Goal: Check status: Check status

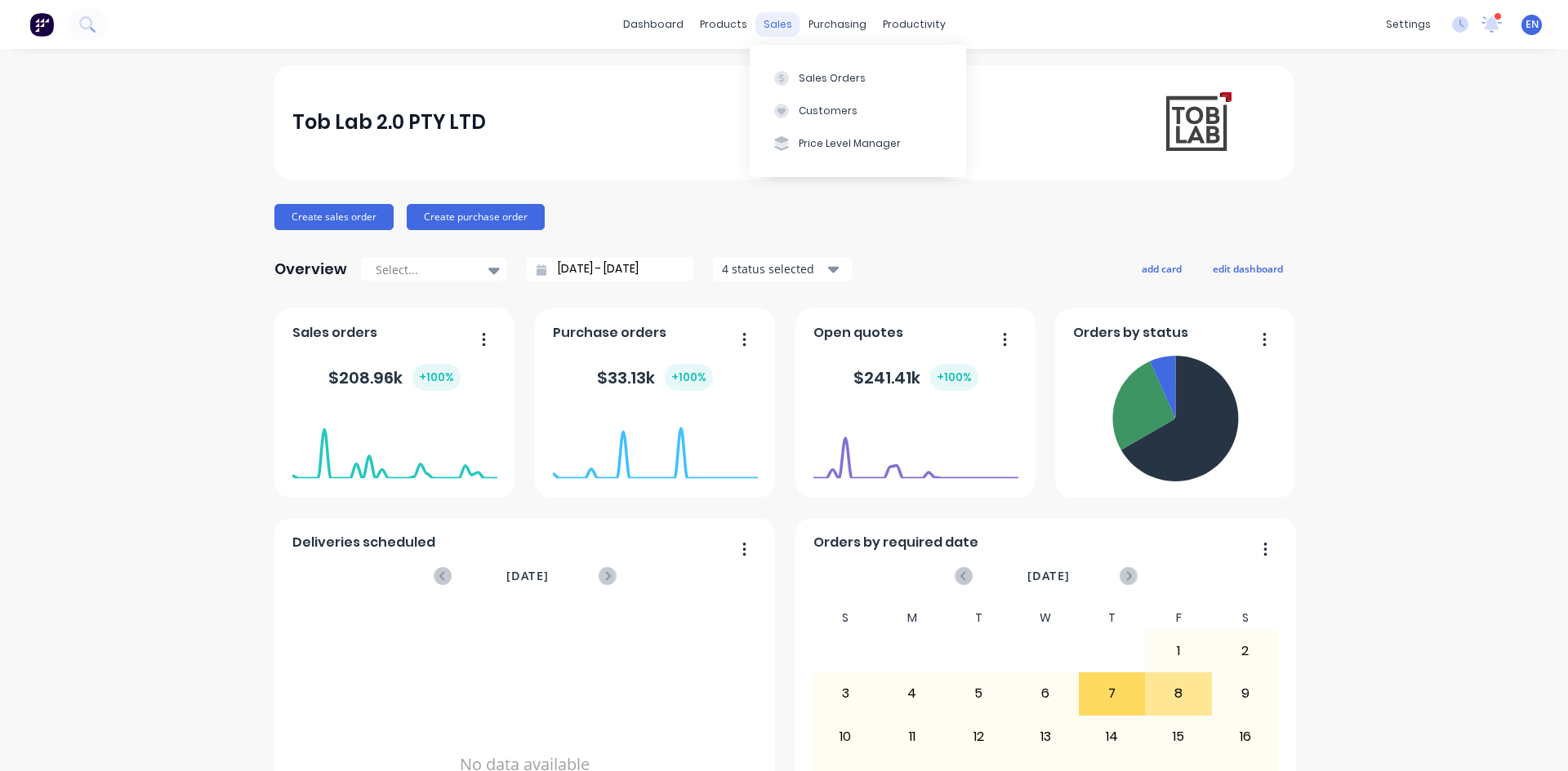
click at [771, 29] on div "sales" at bounding box center [777, 24] width 45 height 24
click at [835, 75] on div "Sales Orders" at bounding box center [831, 78] width 67 height 15
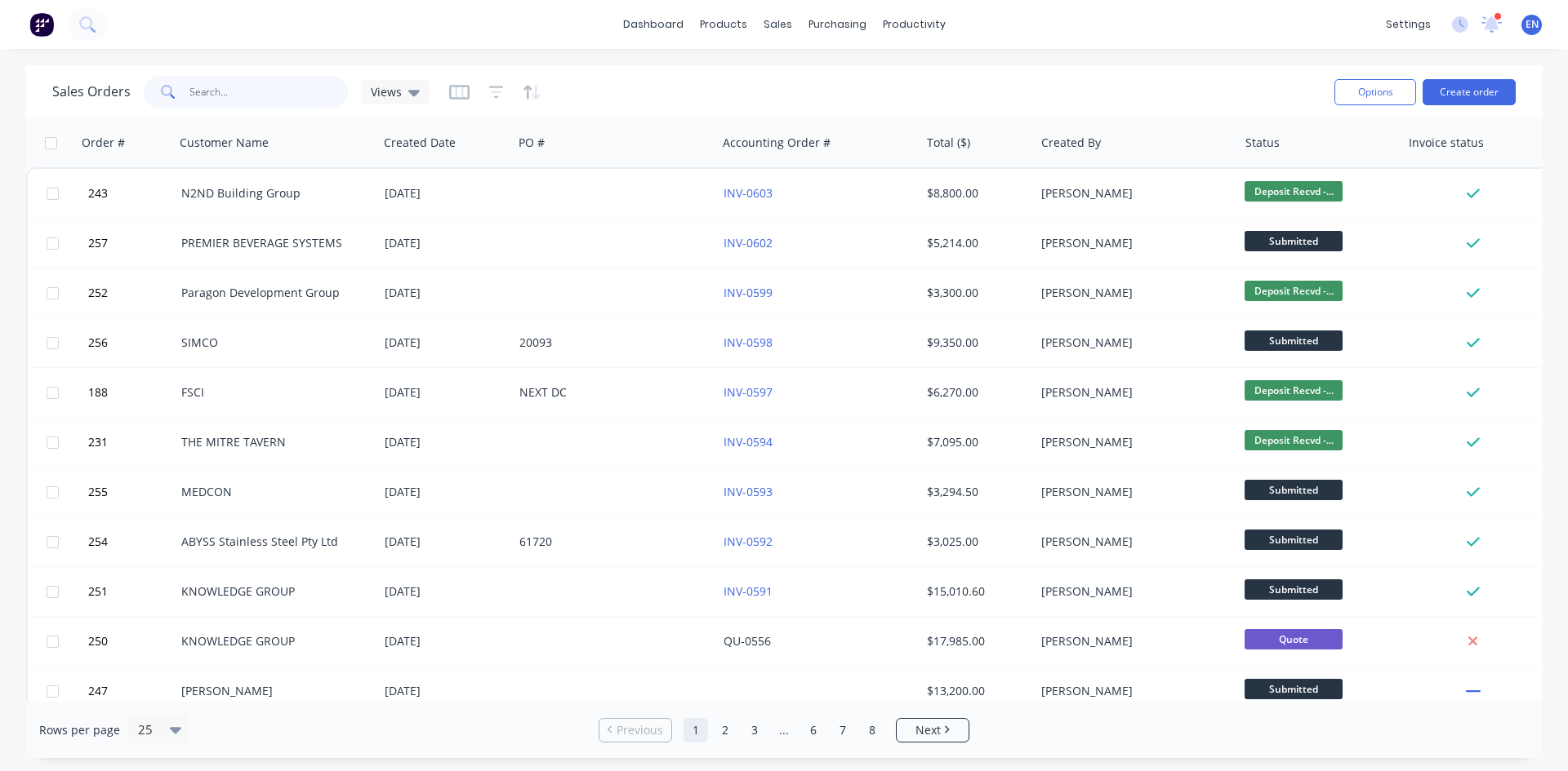
click at [250, 92] on input "text" at bounding box center [269, 92] width 159 height 33
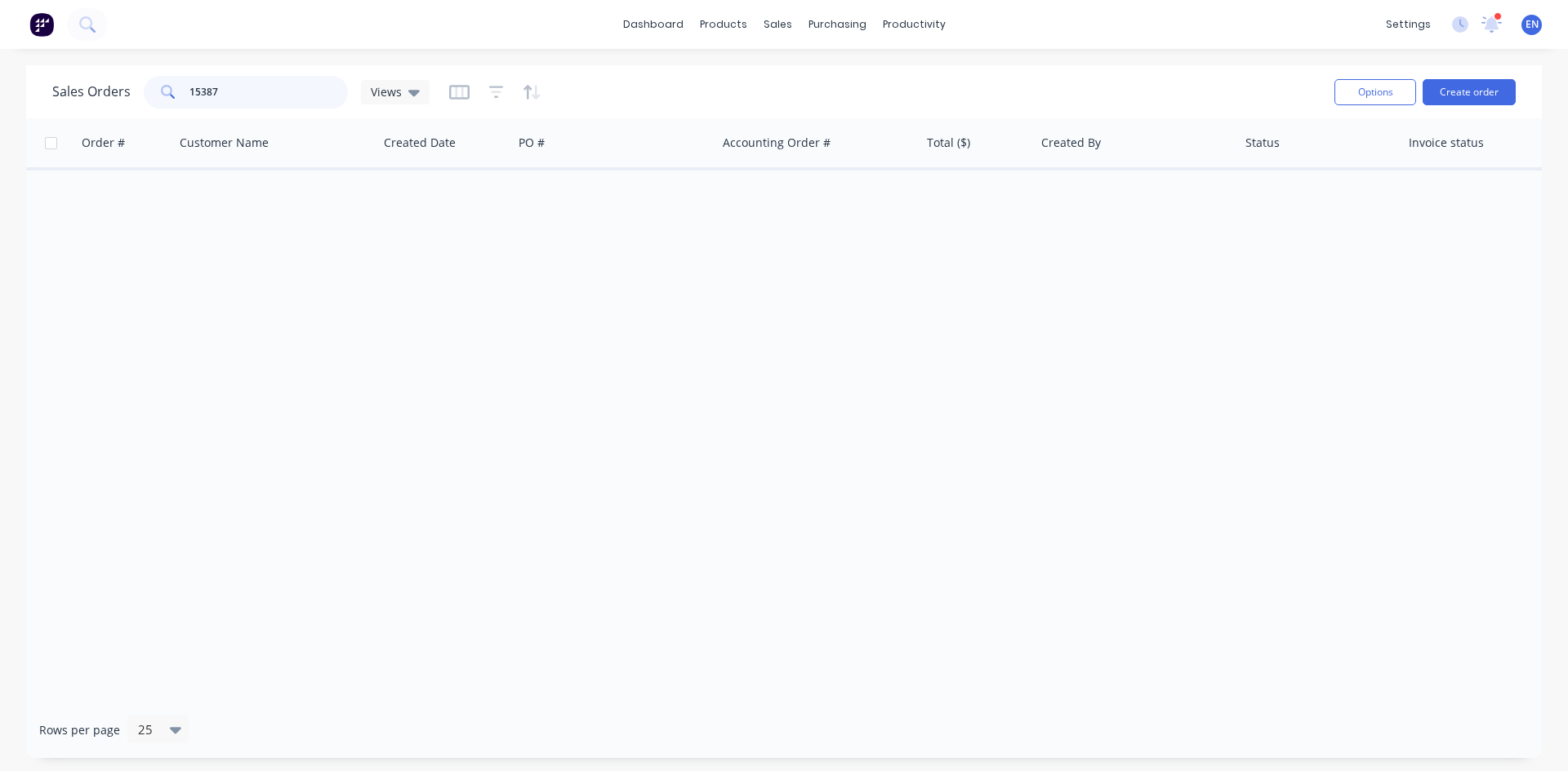
drag, startPoint x: 220, startPoint y: 96, endPoint x: 167, endPoint y: 83, distance: 54.6
click at [167, 83] on div "15387" at bounding box center [245, 92] width 204 height 33
click at [826, 71] on div "Sales Orders" at bounding box center [837, 78] width 67 height 15
click at [222, 97] on input "15387" at bounding box center [269, 92] width 159 height 33
click at [231, 90] on input "15387" at bounding box center [269, 92] width 159 height 33
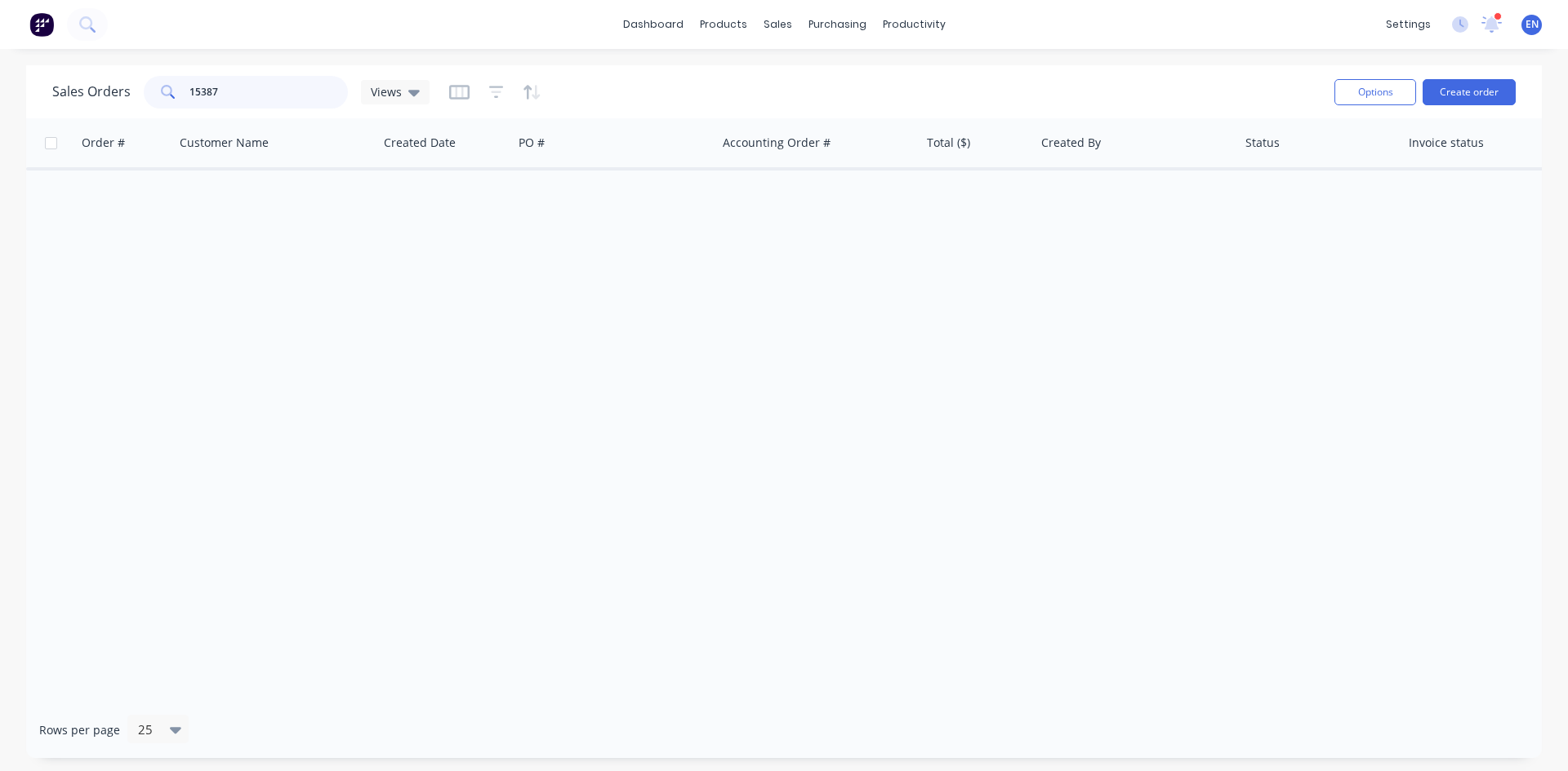
drag, startPoint x: 231, startPoint y: 90, endPoint x: 148, endPoint y: 76, distance: 84.2
click at [148, 76] on div "15387" at bounding box center [245, 92] width 204 height 33
click at [223, 102] on input "387" at bounding box center [269, 92] width 159 height 33
drag, startPoint x: 234, startPoint y: 83, endPoint x: 122, endPoint y: 66, distance: 113.3
click at [122, 66] on div "Sales Orders 387 Views Options Create order" at bounding box center [784, 91] width 1516 height 53
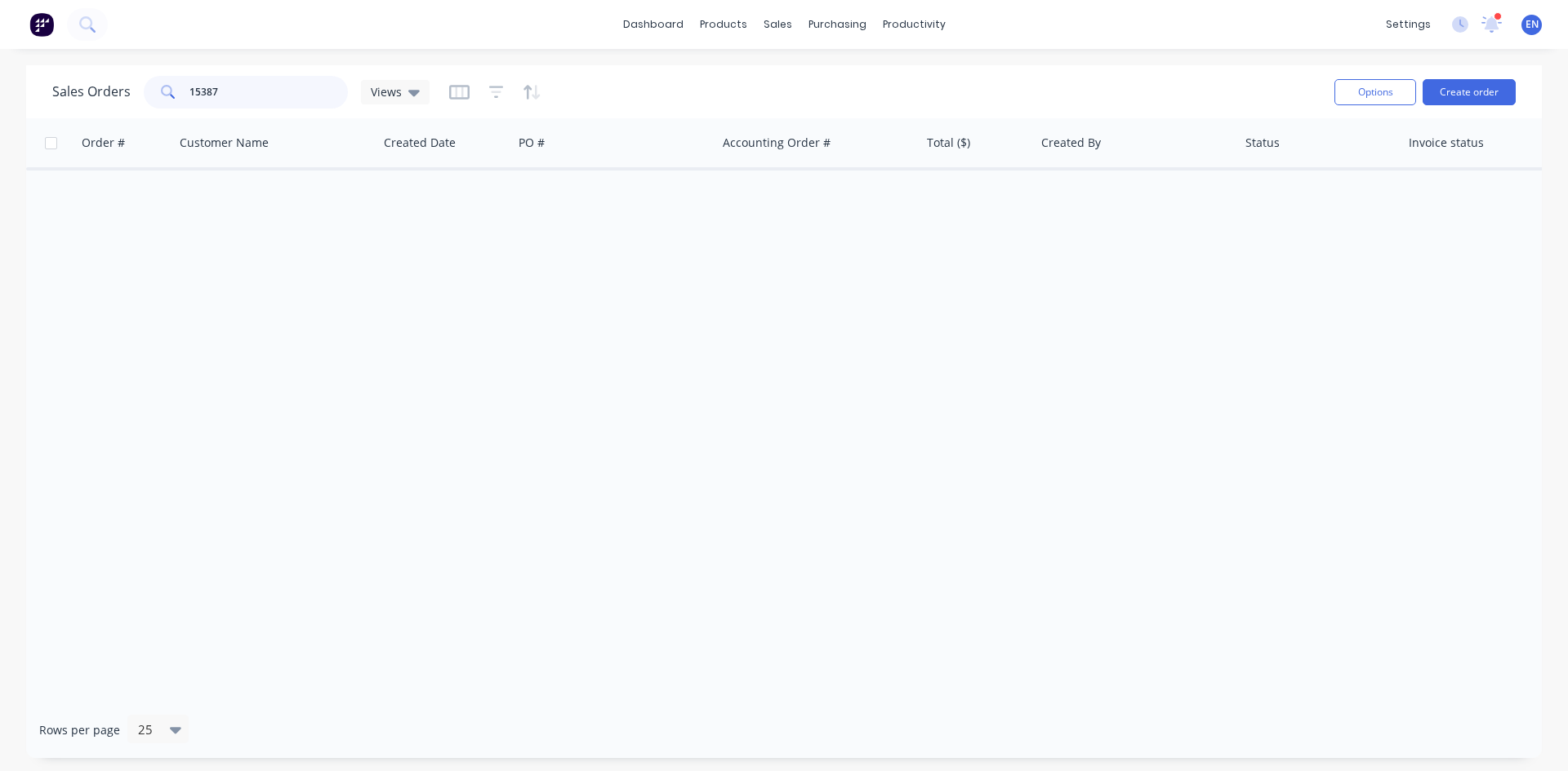
click at [244, 90] on input "15387" at bounding box center [269, 92] width 159 height 33
drag, startPoint x: 246, startPoint y: 90, endPoint x: 89, endPoint y: 56, distance: 160.6
click at [100, 60] on div "dashboard products sales purchasing productivity dashboard products Product Cat…" at bounding box center [784, 385] width 1568 height 771
type input "14512"
